Goal: Task Accomplishment & Management: Use online tool/utility

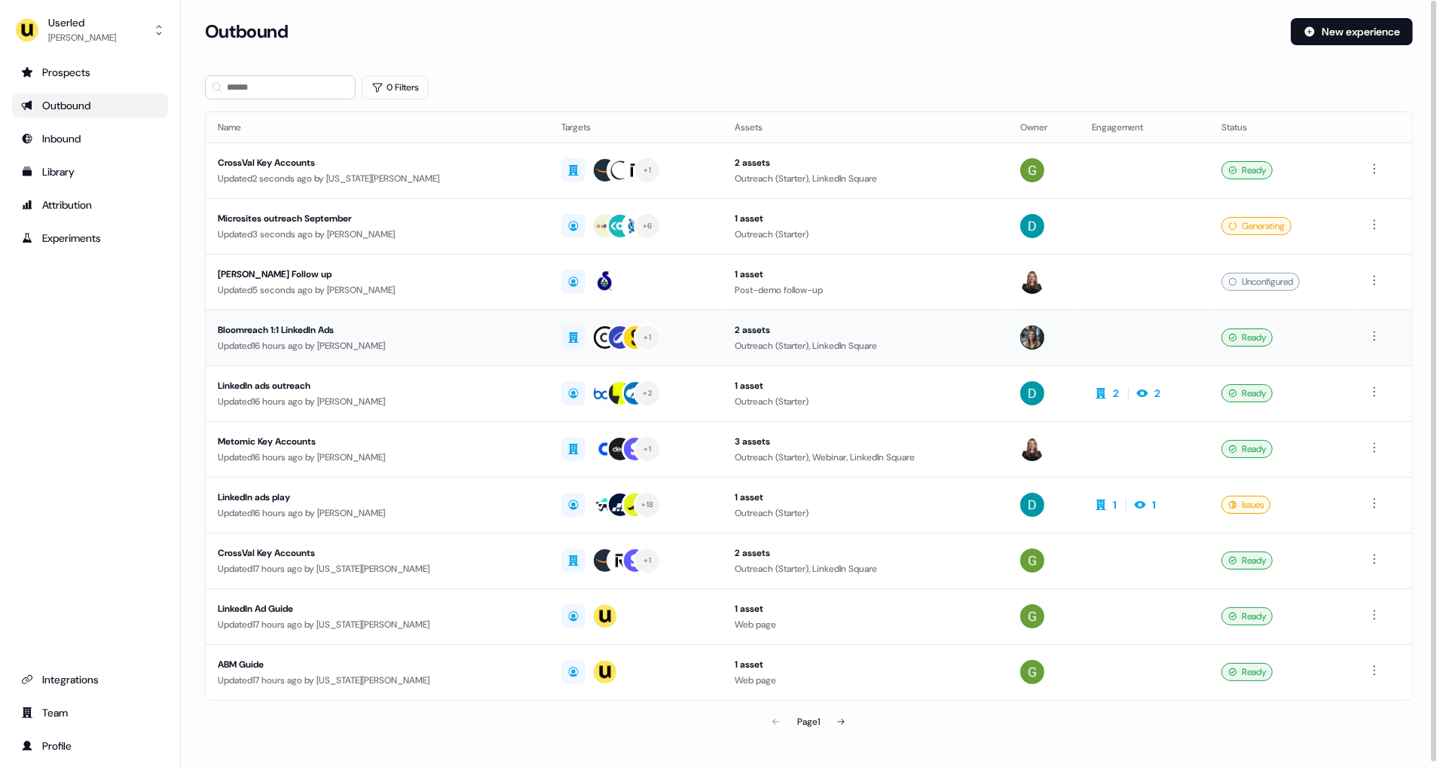
click at [318, 345] on div "Updated 16 hours ago by Charlotte Stone" at bounding box center [378, 345] width 320 height 15
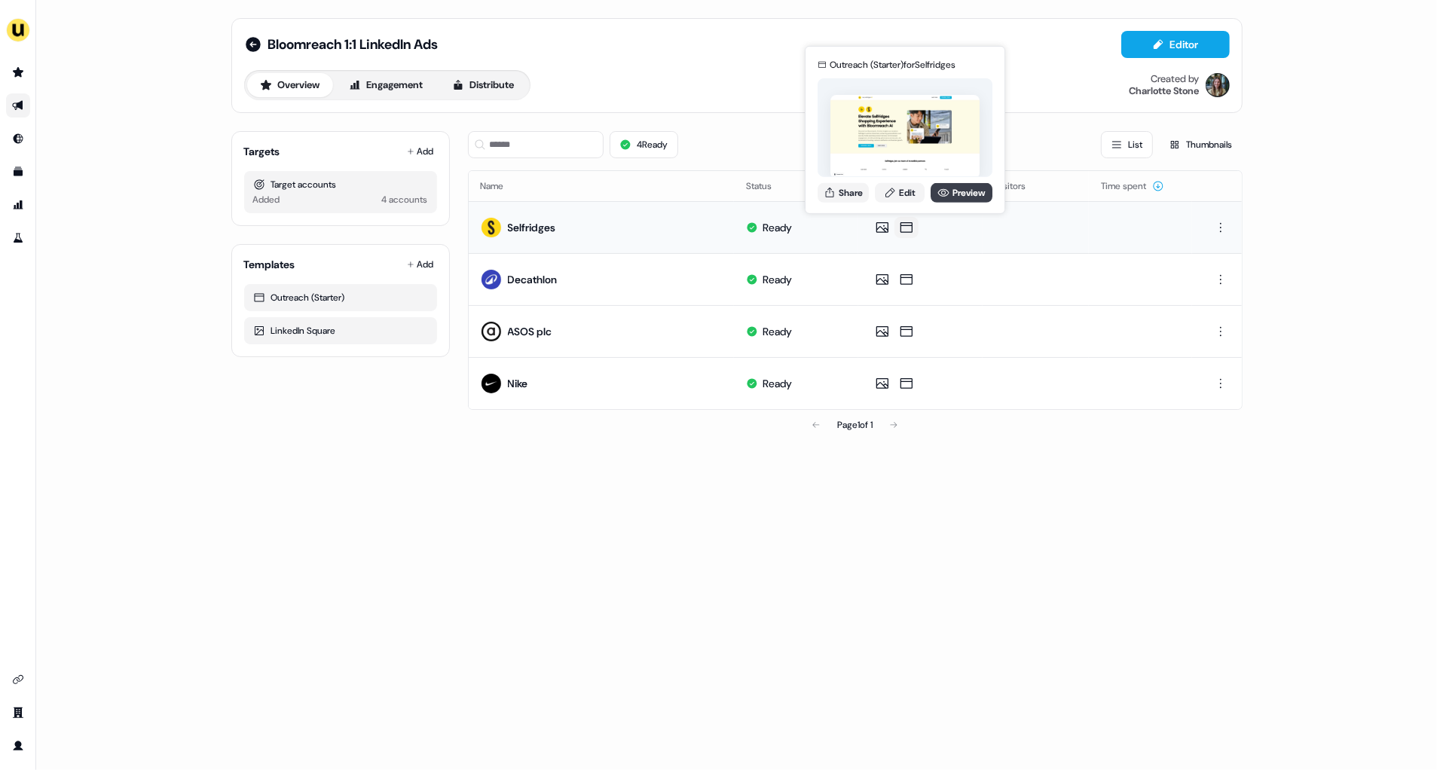
click at [956, 186] on link "Preview" at bounding box center [962, 192] width 62 height 20
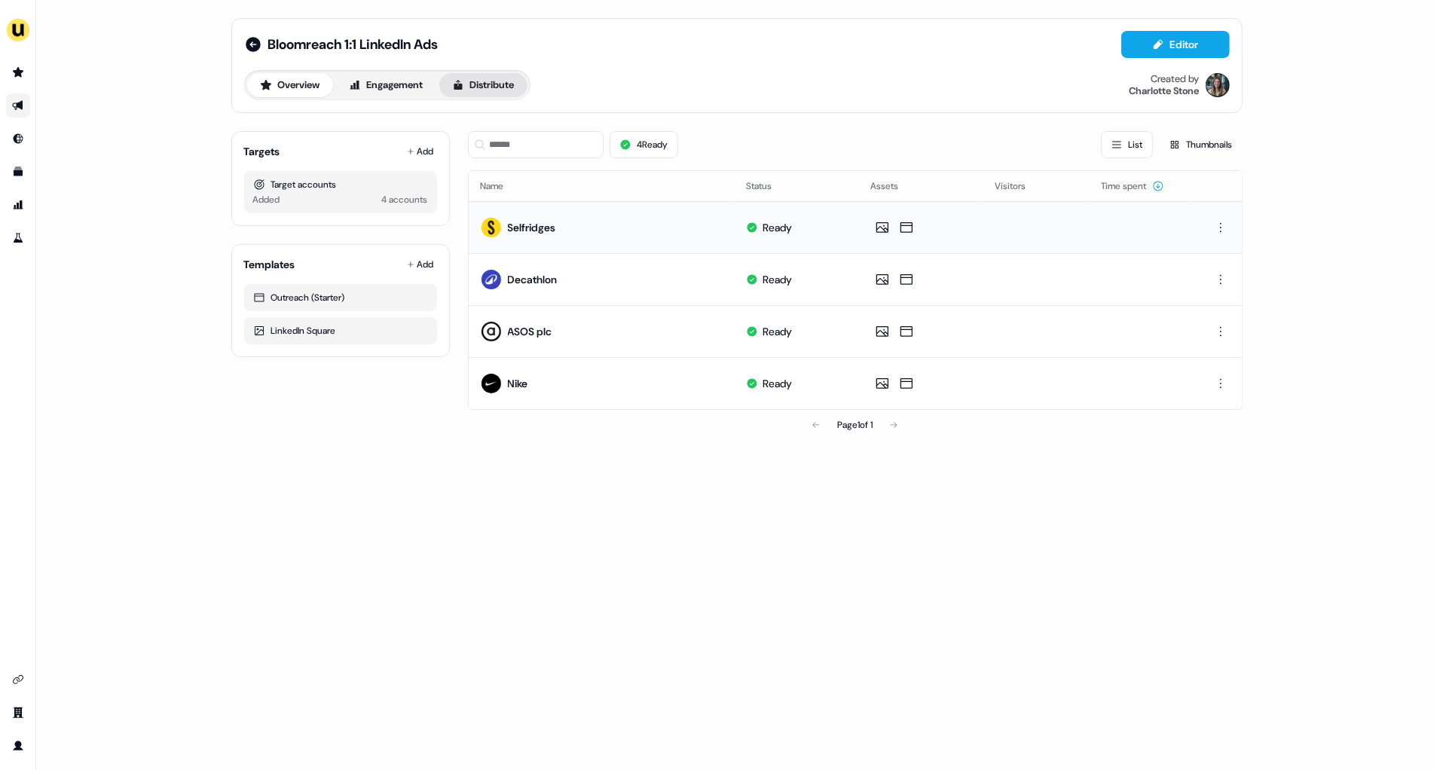
click at [502, 86] on button "Distribute" at bounding box center [483, 85] width 88 height 24
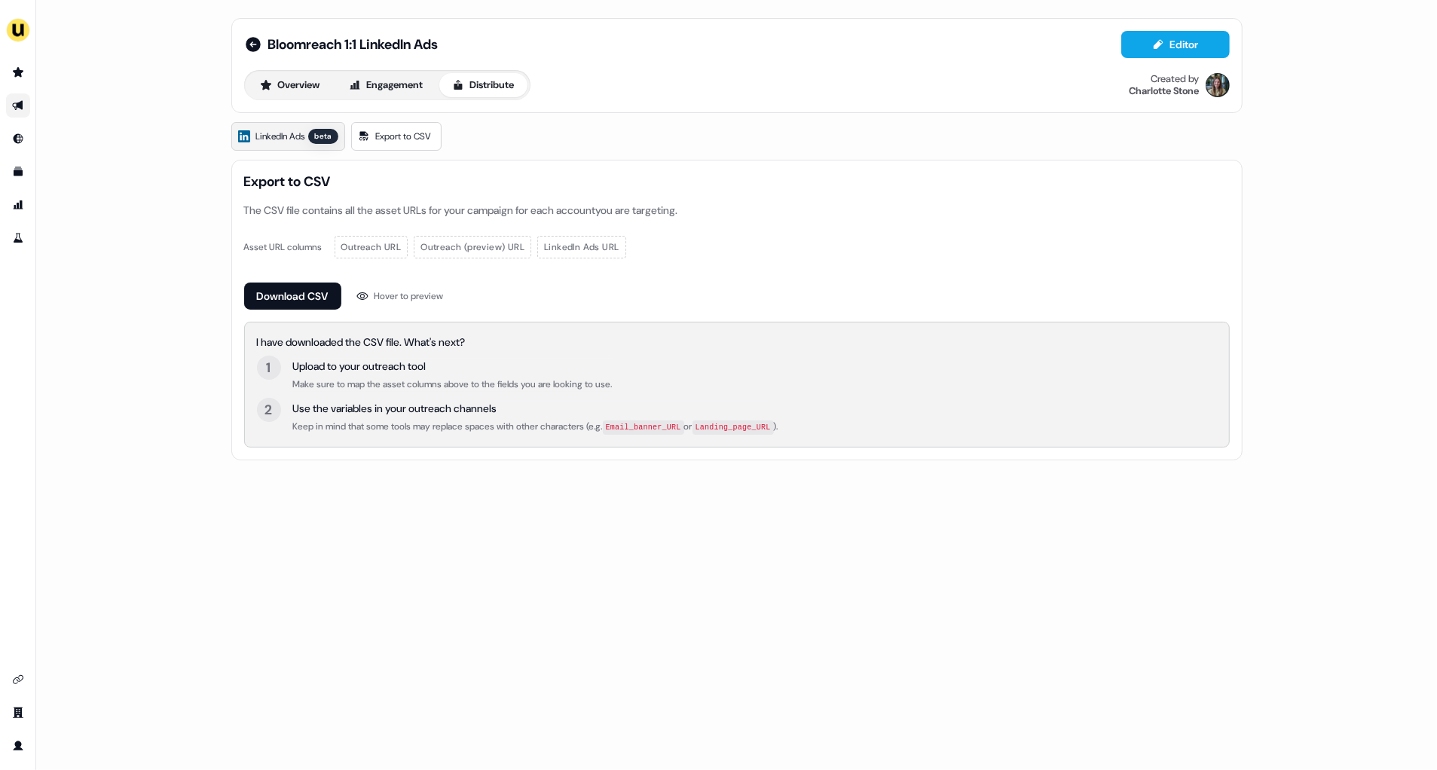
click at [293, 139] on span "LinkedIn Ads" at bounding box center [280, 136] width 49 height 15
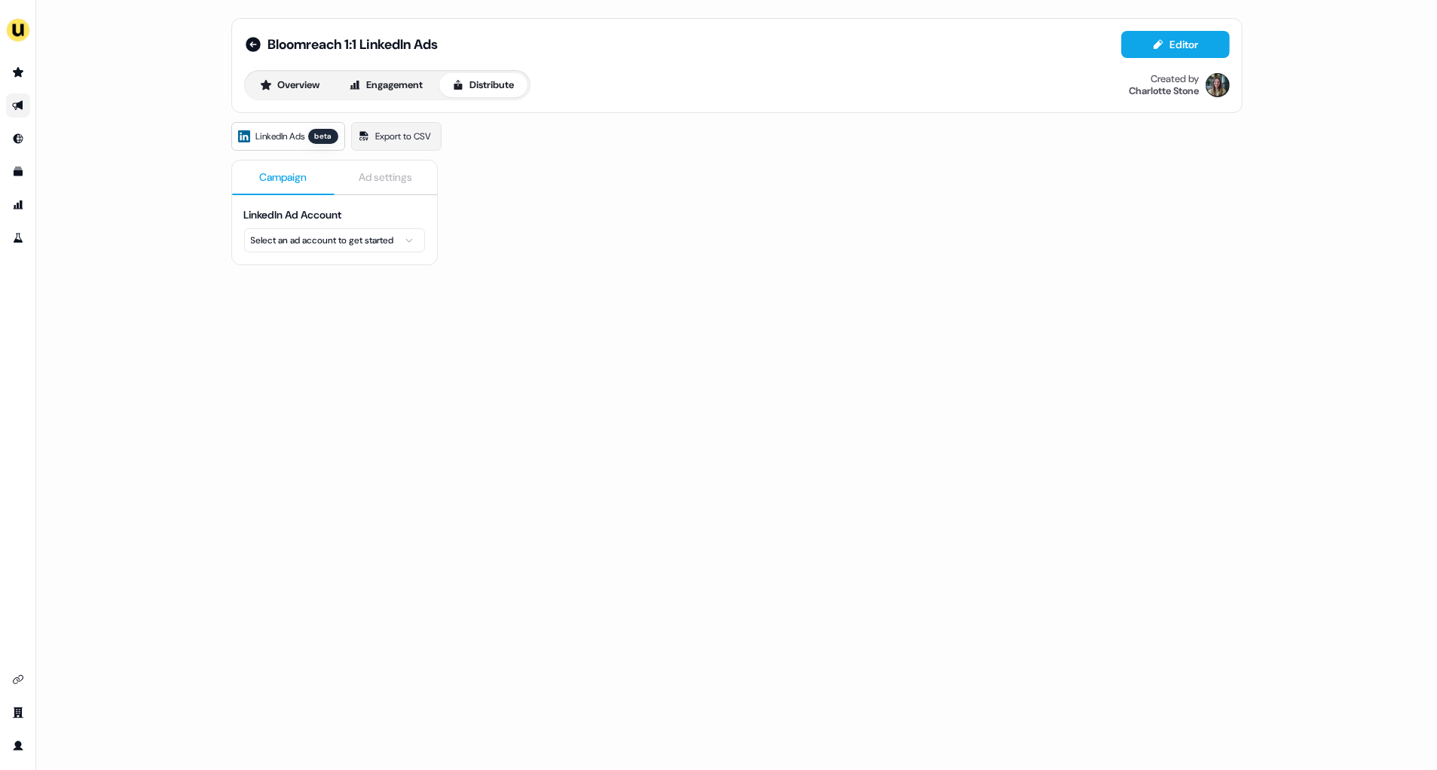
click at [329, 237] on html "For the best experience switch devices to a bigger screen. Go to Userled.io Blo…" at bounding box center [718, 385] width 1437 height 770
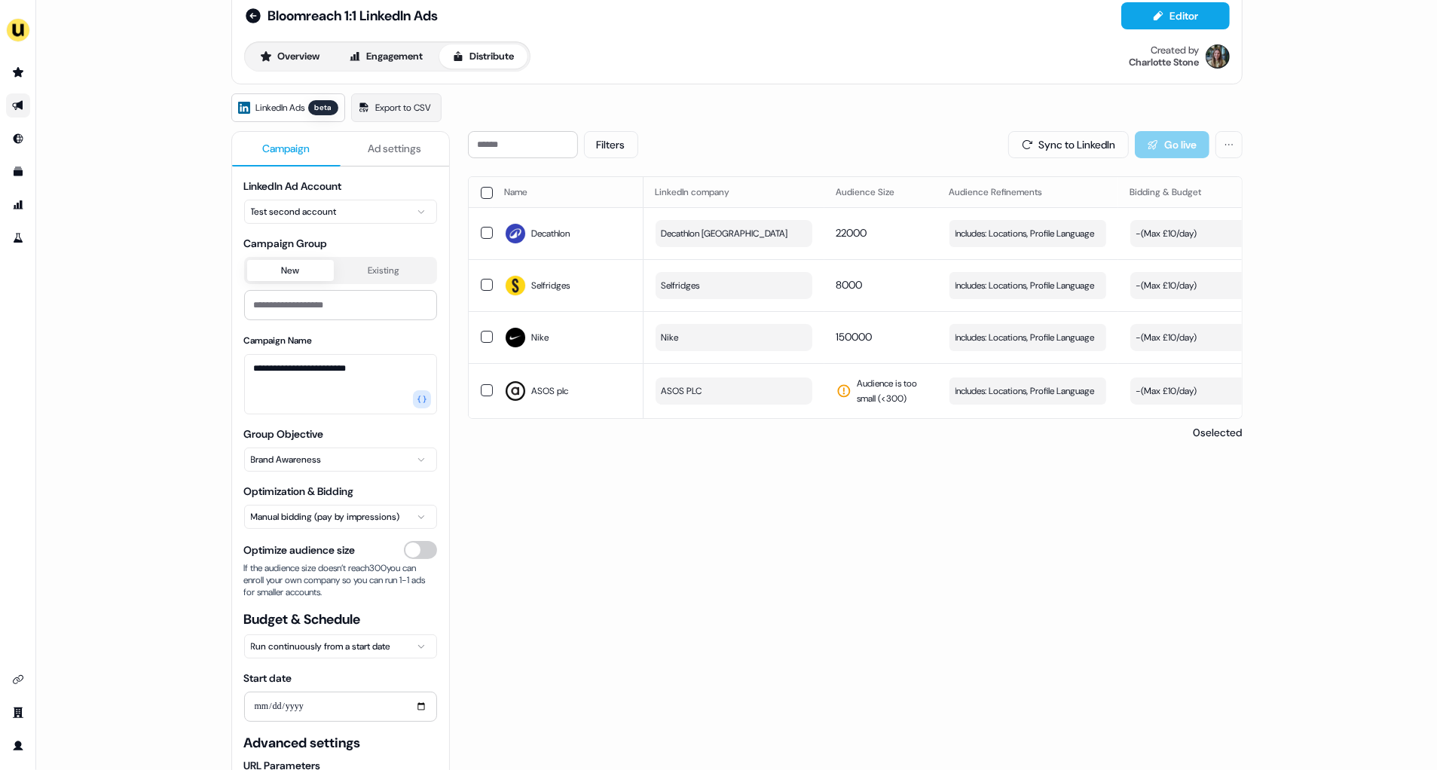
scroll to position [42, 0]
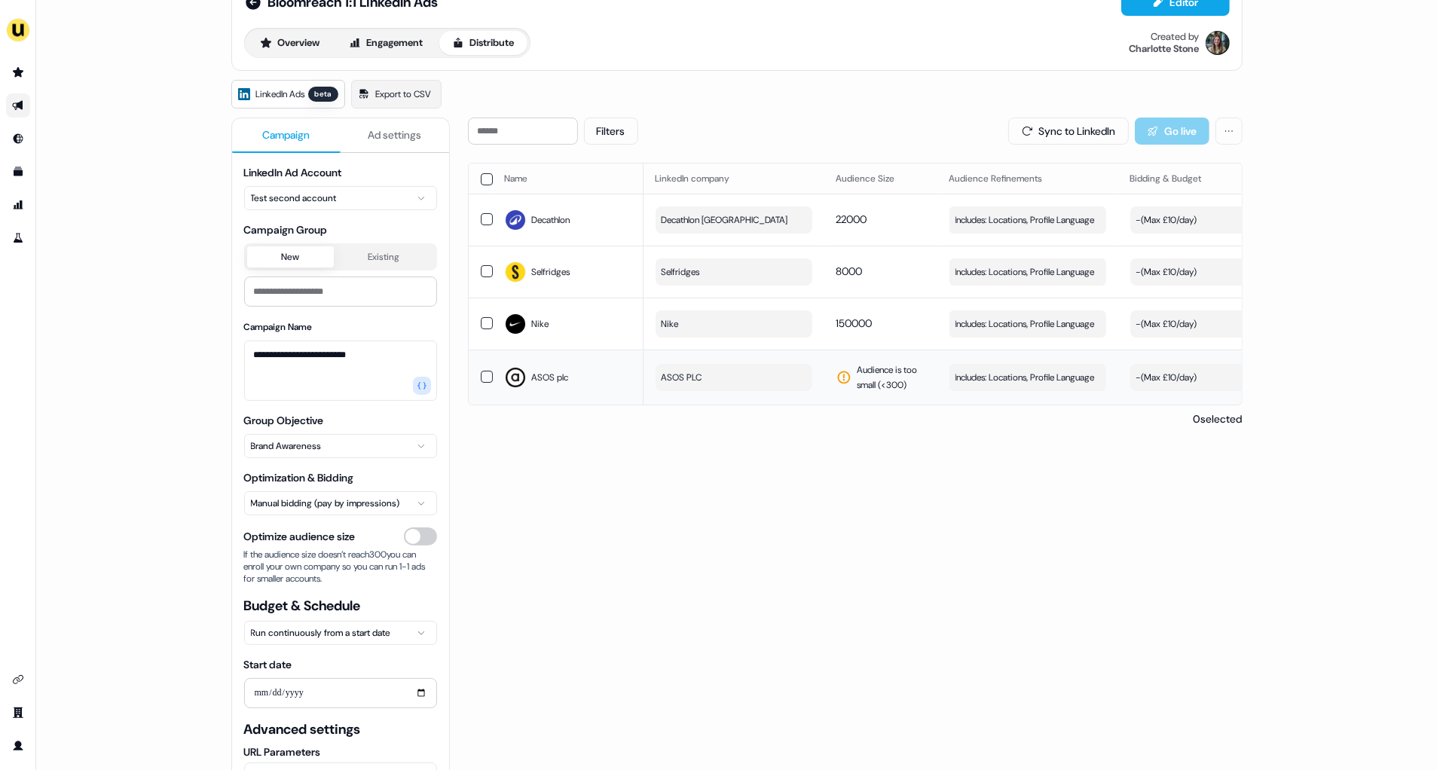
click at [890, 377] on span "Audience is too small (< 300 )" at bounding box center [892, 377] width 68 height 30
click at [488, 375] on button "button" at bounding box center [487, 377] width 12 height 12
click at [846, 475] on div "Filters Sync to LinkedIn Go live Name LinkedIn company Audience Size Audience R…" at bounding box center [855, 489] width 775 height 743
click at [891, 384] on span "Audience is too small (< 300 )" at bounding box center [892, 377] width 68 height 30
click at [885, 375] on span "Audience is too small (< 300 )" at bounding box center [892, 377] width 68 height 30
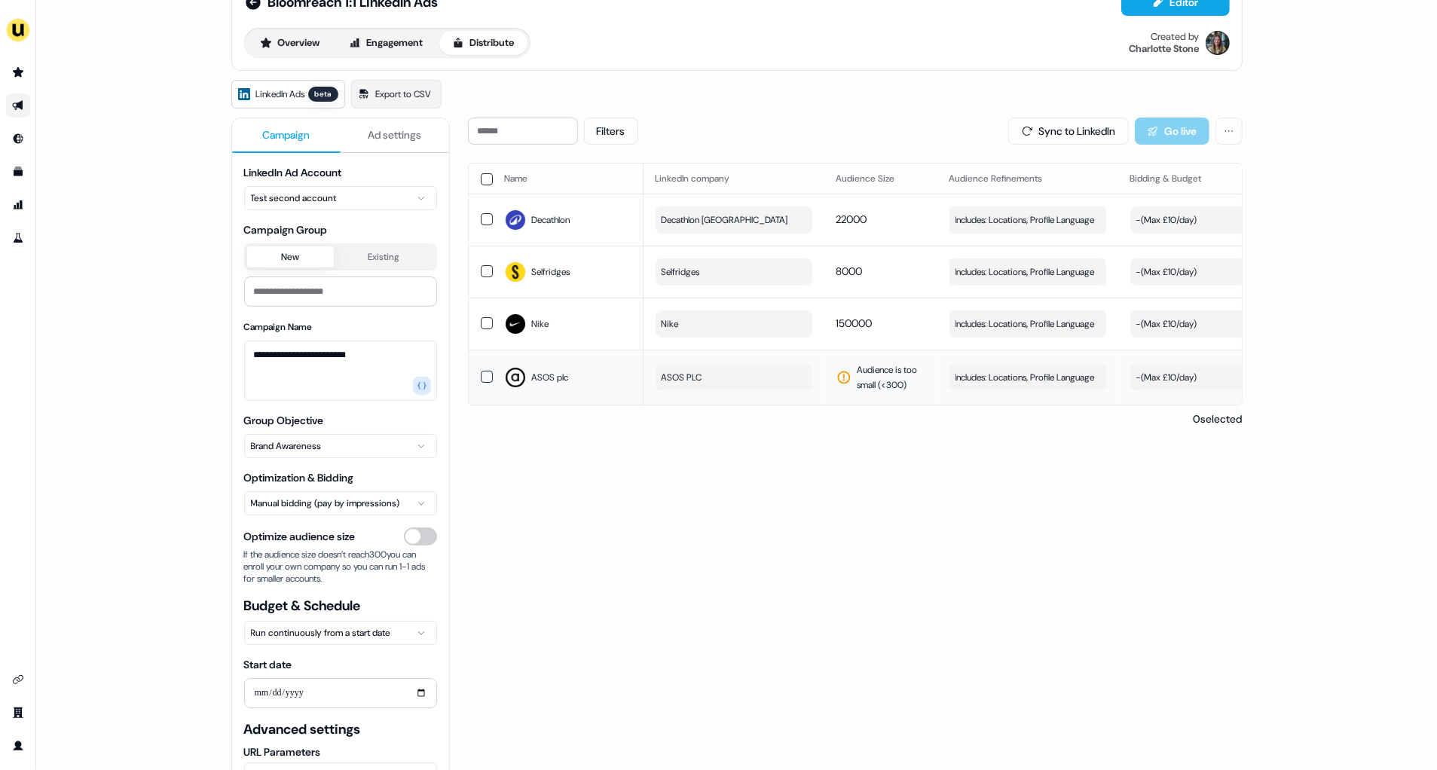
click at [742, 373] on button "ASOS PLC" at bounding box center [734, 377] width 157 height 27
click at [988, 449] on div "Filters Sync to LinkedIn Go live Name LinkedIn company Audience Size Audience R…" at bounding box center [855, 489] width 775 height 743
click at [986, 378] on span "Includes: Locations, Profile Language" at bounding box center [1024, 377] width 139 height 15
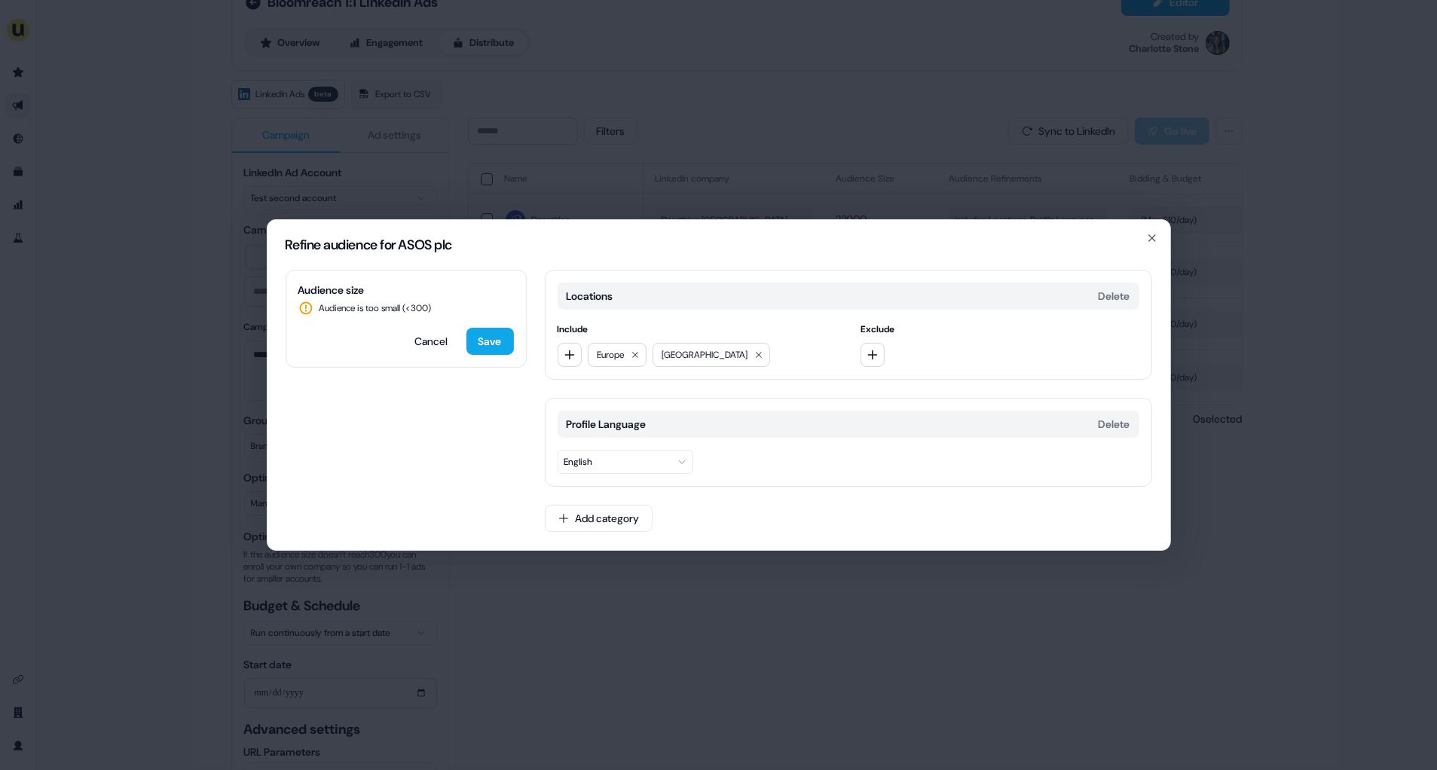
click at [660, 562] on div "Refine audience for ASOS plc Audience size Audience is too small (< 300 ) Cance…" at bounding box center [718, 385] width 1437 height 770
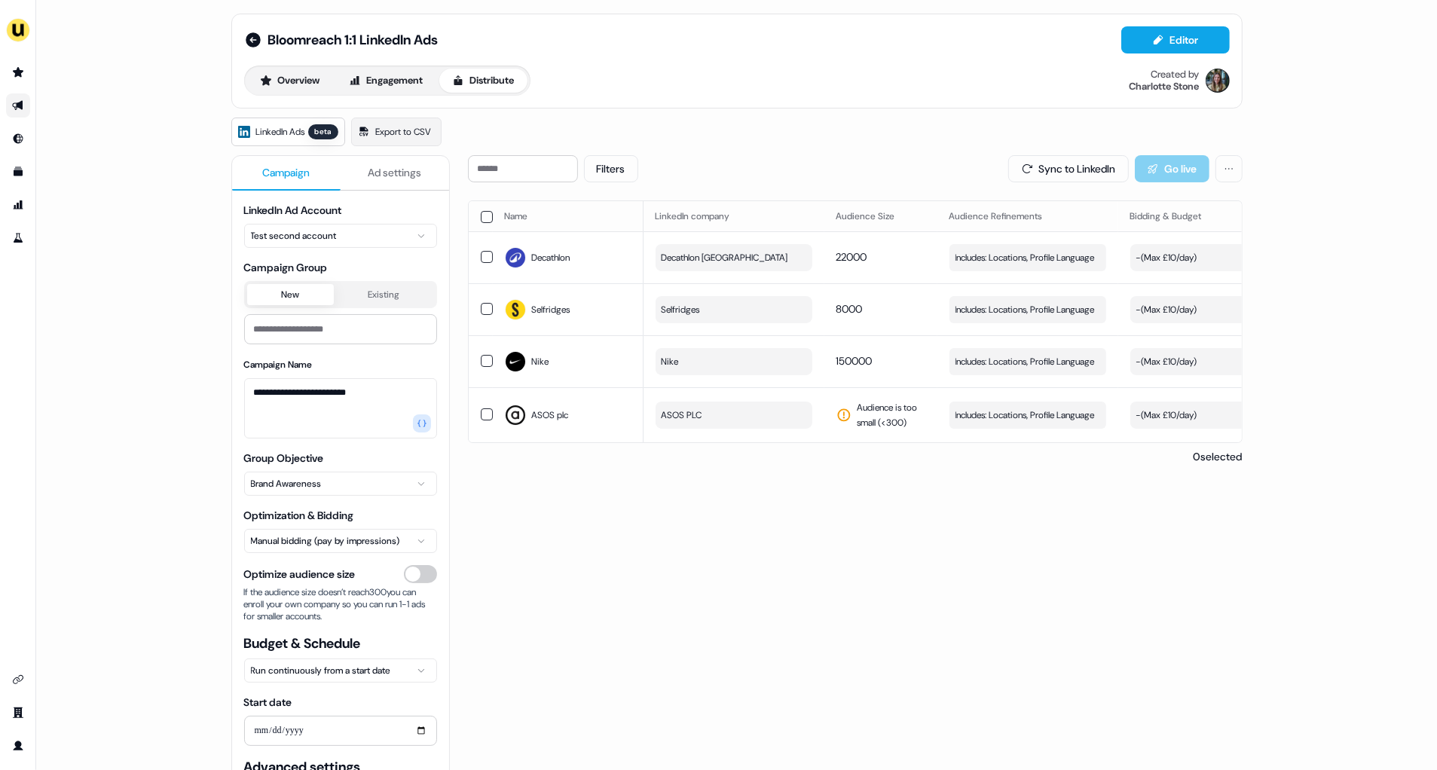
scroll to position [0, 0]
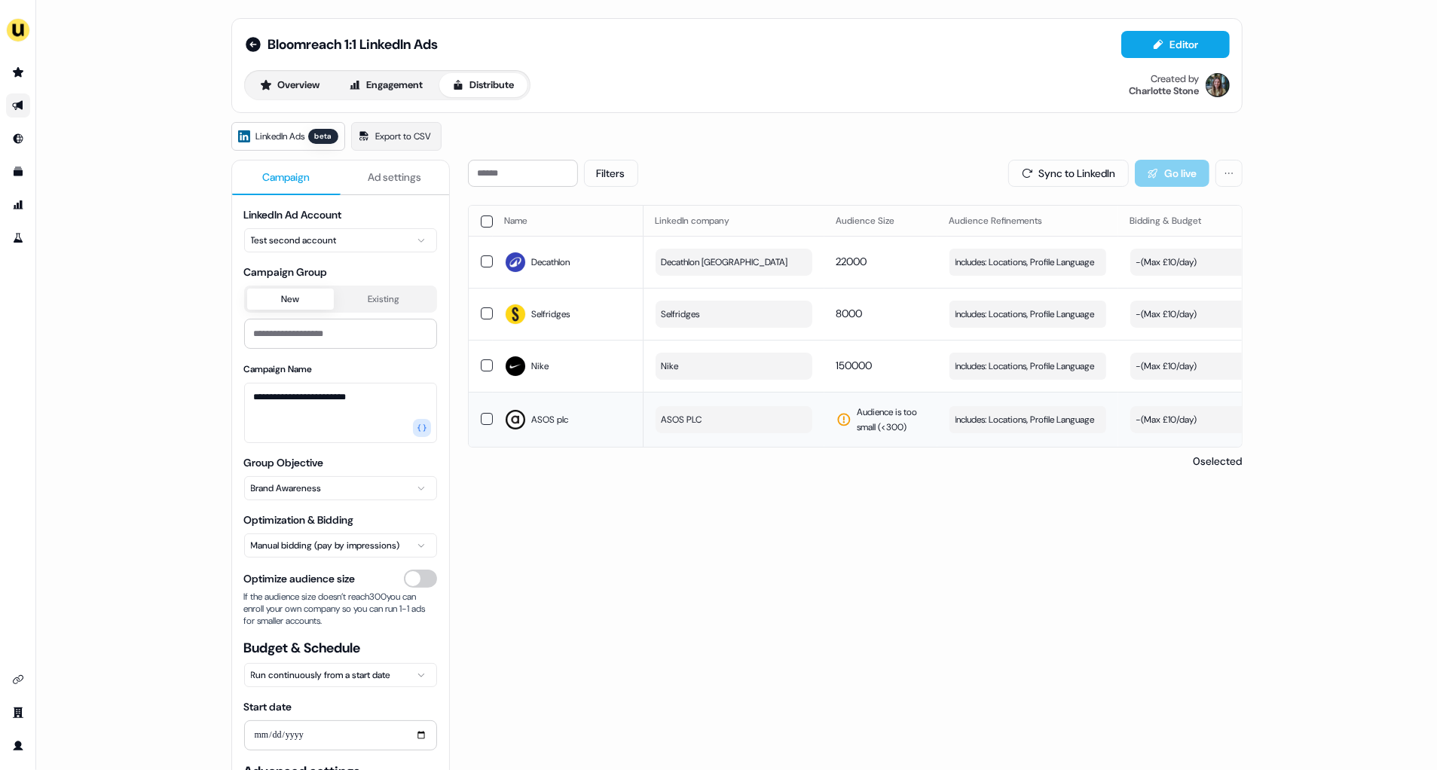
click at [860, 413] on span "Audience is too small (< 300 )" at bounding box center [892, 420] width 68 height 30
click at [875, 423] on span "Audience is too small (< 300 )" at bounding box center [892, 420] width 68 height 30
click at [892, 405] on span "Audience is too small (< 300 )" at bounding box center [892, 420] width 68 height 30
click at [852, 407] on div "Audience is too small (< 300 )" at bounding box center [880, 420] width 89 height 30
click at [697, 417] on span "ASOS PLC" at bounding box center [682, 419] width 41 height 15
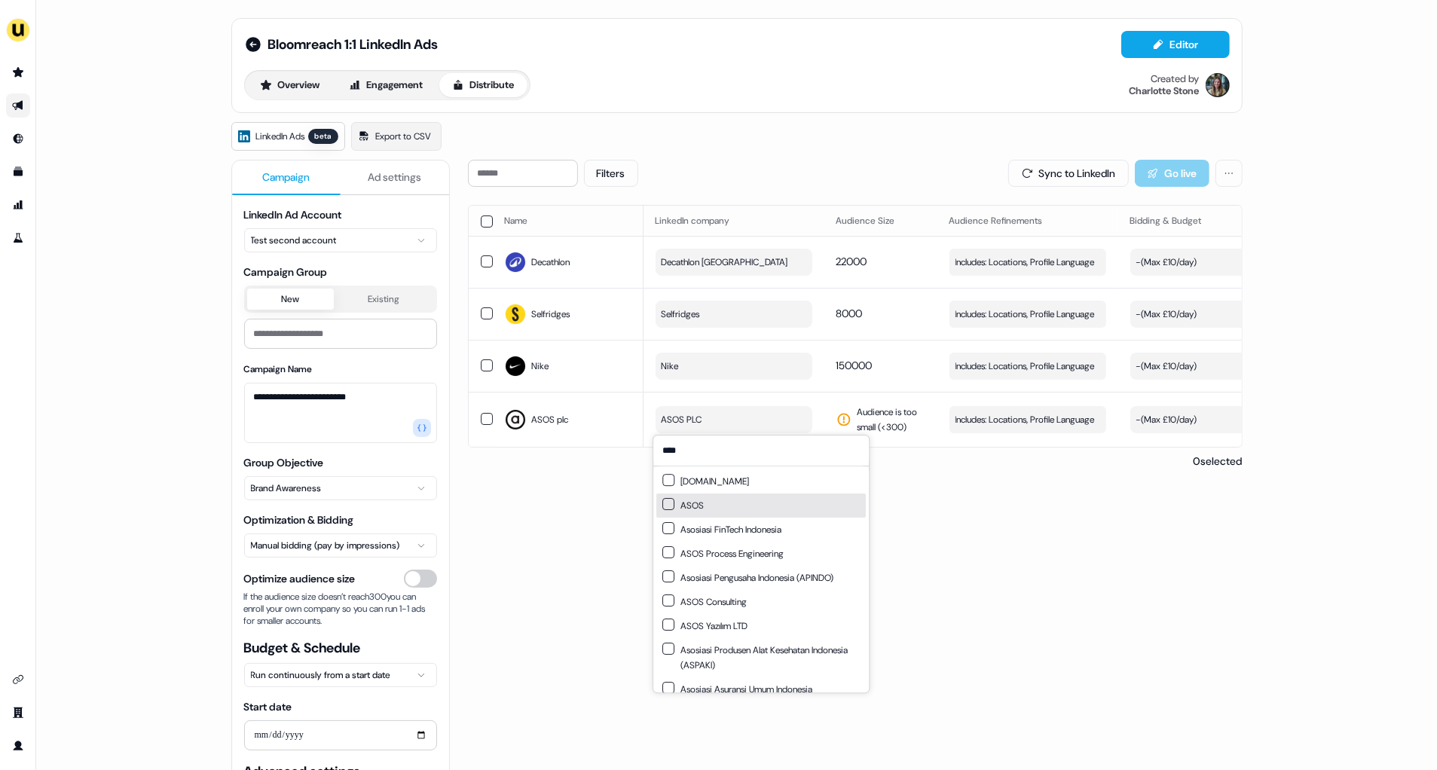
type input "****"
click at [723, 508] on div "ASOS" at bounding box center [760, 506] width 209 height 24
click at [992, 538] on div "Filters Sync to LinkedIn Go live Name LinkedIn company Audience Size Audience R…" at bounding box center [855, 531] width 775 height 743
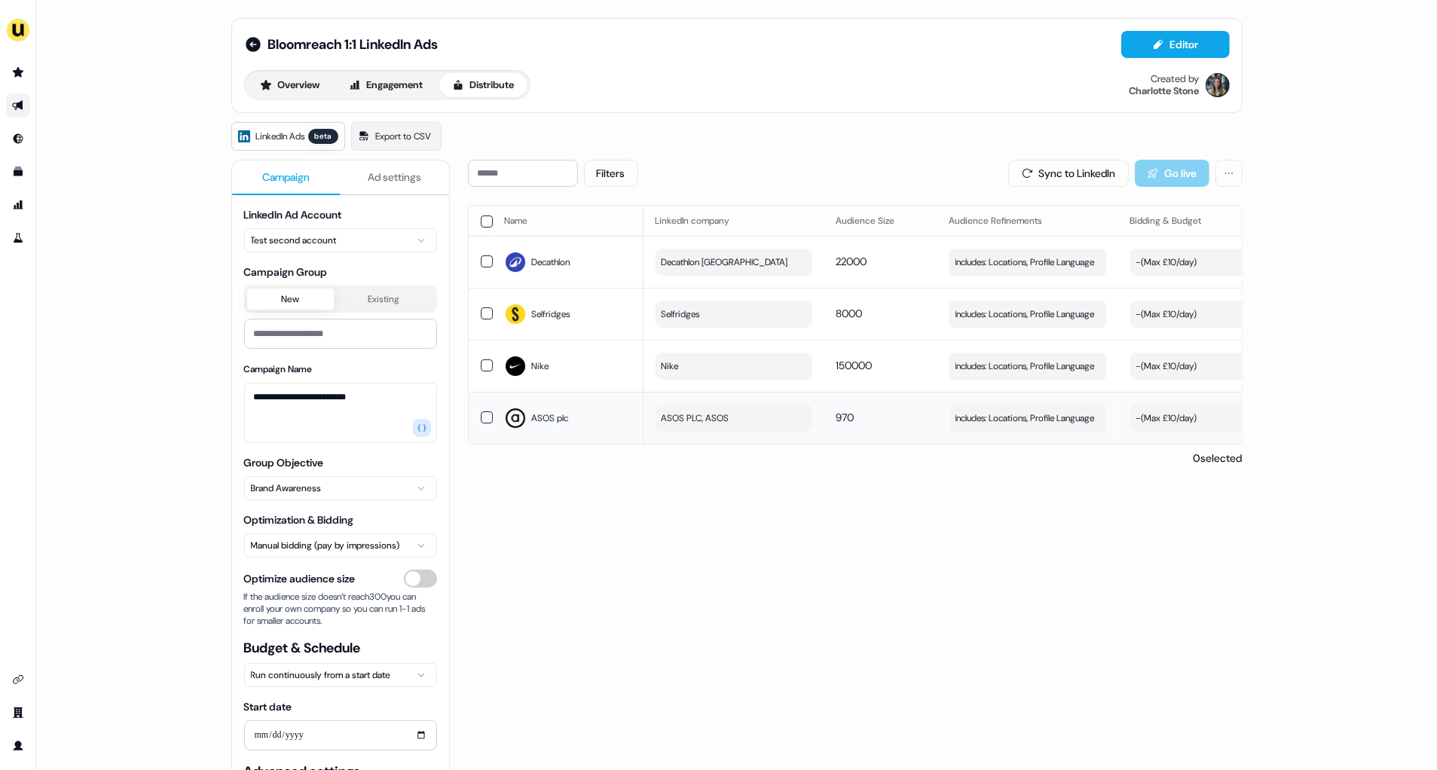
click at [685, 411] on span "ASOS PLC, ASOS" at bounding box center [696, 418] width 68 height 15
click at [701, 536] on div "ASOS PLC" at bounding box center [760, 534] width 209 height 24
click at [922, 567] on div "Filters Sync to LinkedIn Go live Name LinkedIn company Audience Size Audience R…" at bounding box center [855, 531] width 775 height 743
click at [710, 408] on button "ASOS" at bounding box center [734, 418] width 157 height 27
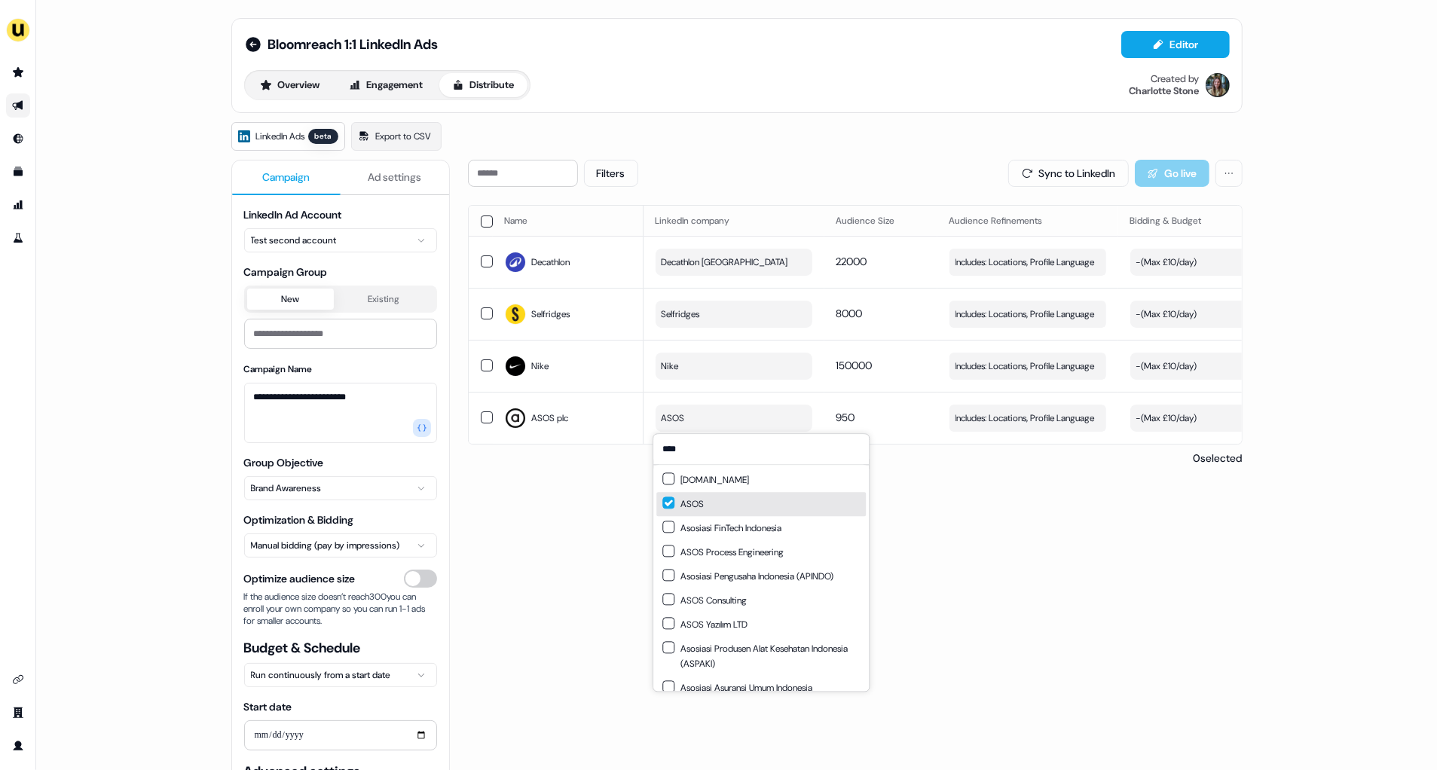
type input "****"
click at [707, 488] on div "ASOS.com" at bounding box center [760, 480] width 209 height 24
click at [810, 503] on div "ASOS" at bounding box center [760, 504] width 209 height 24
click at [1022, 532] on div "Filters Sync to LinkedIn Go live Name LinkedIn company Audience Size Audience R…" at bounding box center [855, 531] width 775 height 743
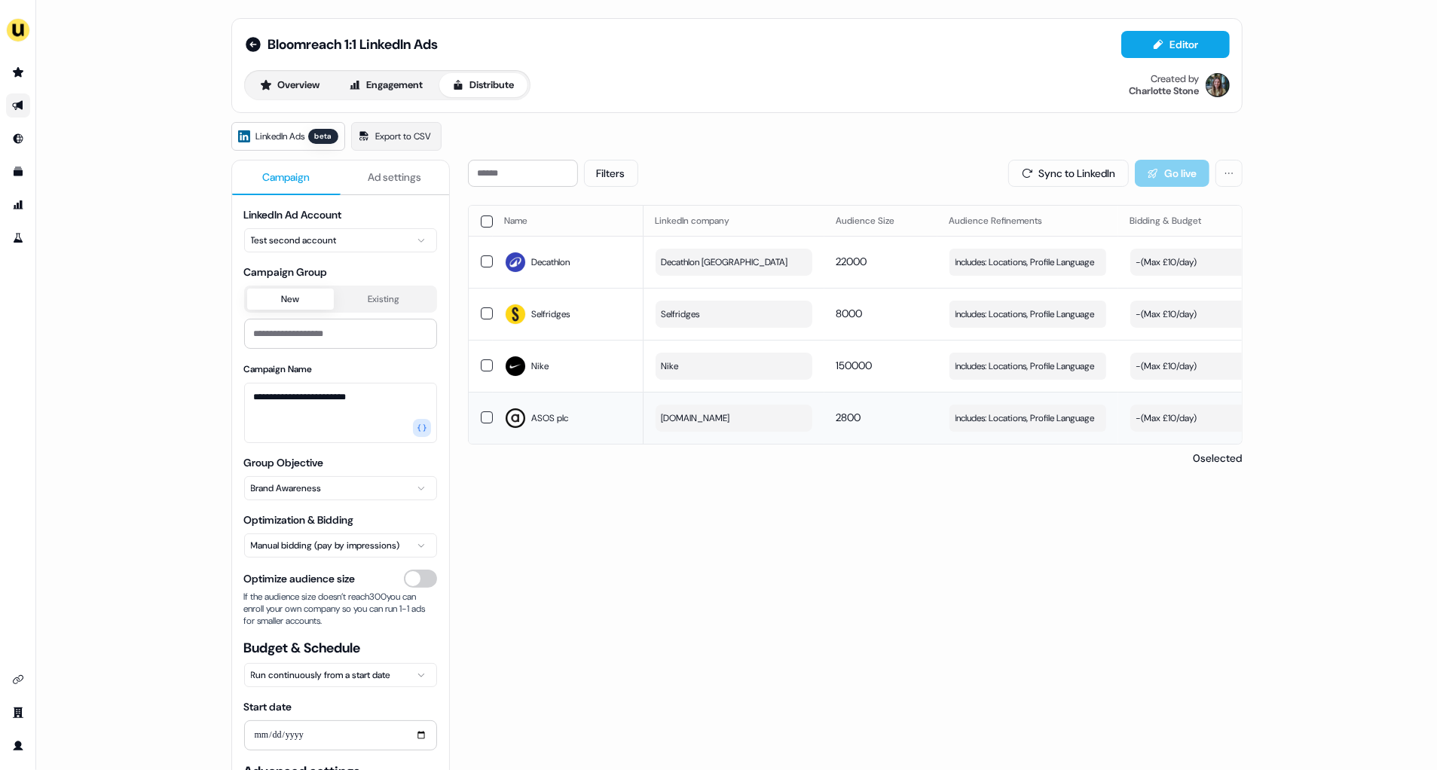
click at [715, 417] on button "ASOS.com" at bounding box center [734, 418] width 157 height 27
click at [1008, 579] on div "Filters Sync to LinkedIn Go live Name LinkedIn company Audience Size Audience R…" at bounding box center [855, 531] width 775 height 743
click at [282, 79] on button "Overview" at bounding box center [290, 85] width 86 height 24
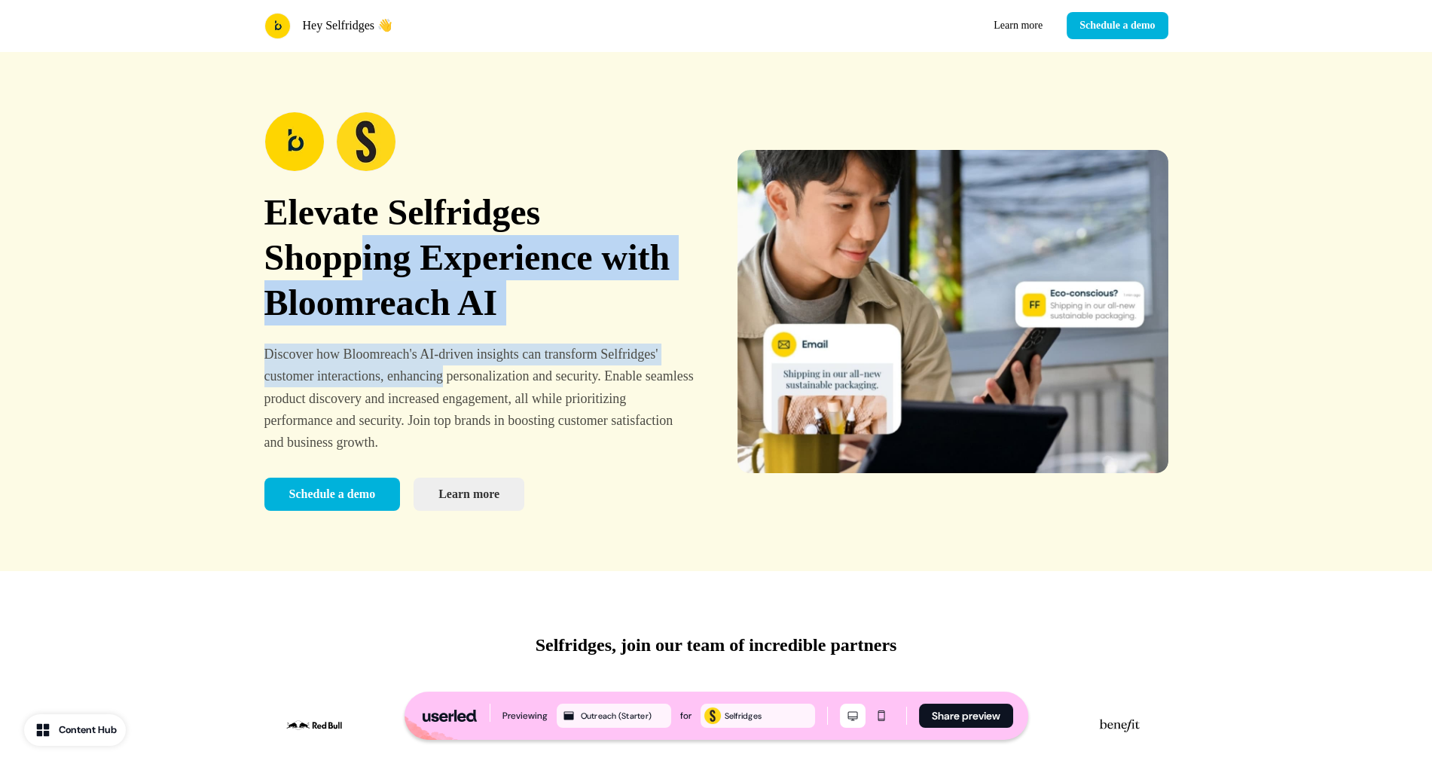
drag, startPoint x: 398, startPoint y: 280, endPoint x: 576, endPoint y: 396, distance: 213.0
click at [543, 370] on div "Elevate Selfridges Shopping Experience with Bloomreach AI Discover how Bloomrea…" at bounding box center [479, 311] width 431 height 399
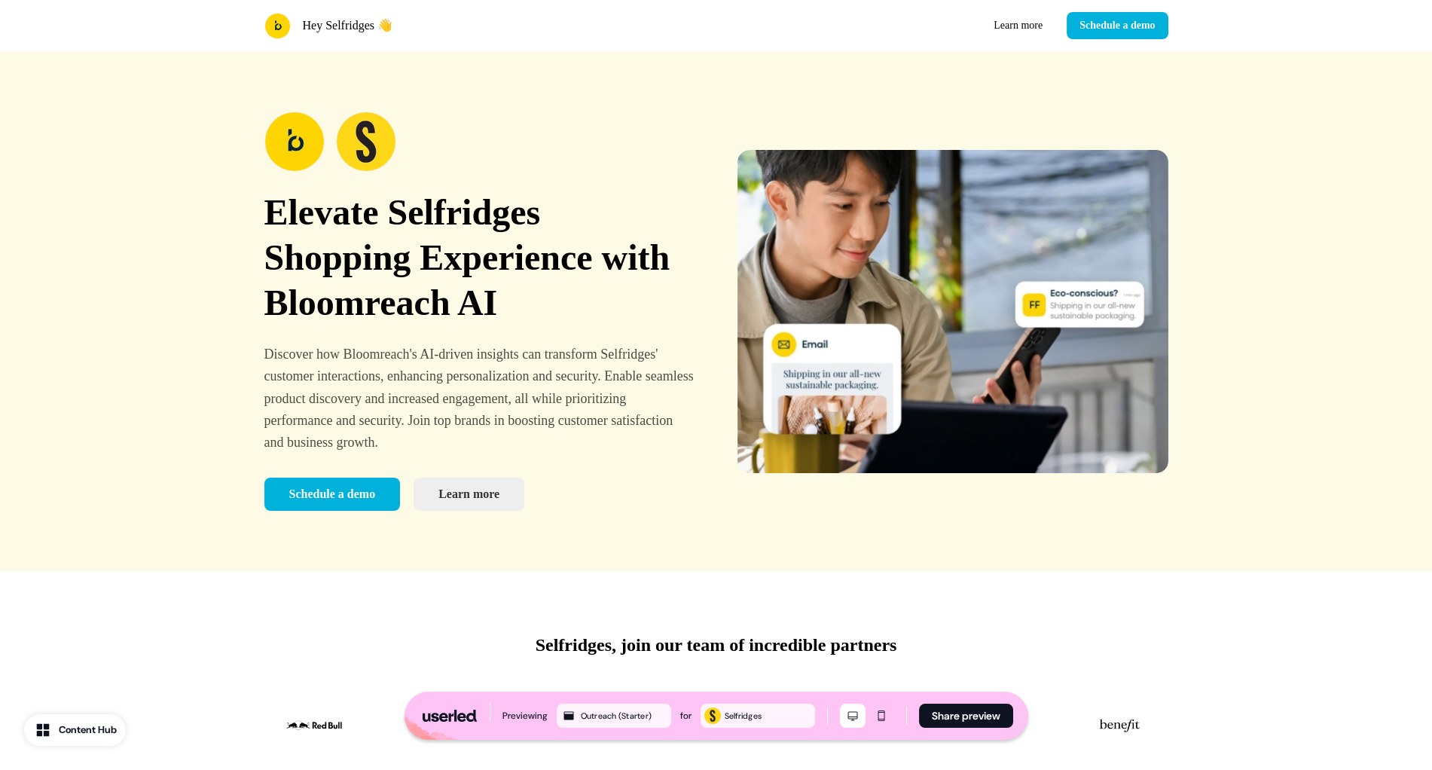
drag, startPoint x: 576, startPoint y: 396, endPoint x: 570, endPoint y: 404, distance: 10.1
click at [576, 396] on p "Discover how Bloomreach's AI-driven insights can transform Selfridges' customer…" at bounding box center [479, 399] width 431 height 110
